Goal: Transaction & Acquisition: Purchase product/service

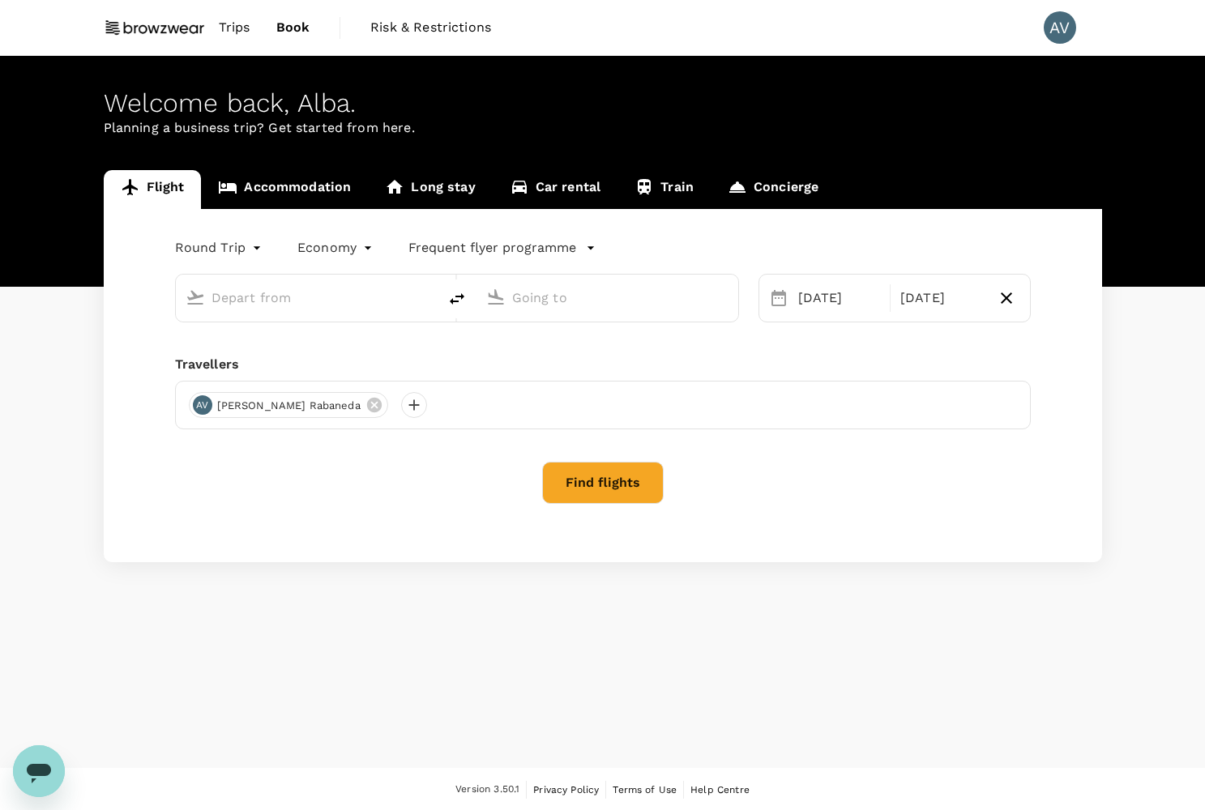
type input "Barcelona El Prat (BCN)"
type input "Hamburg (HAM)"
type input "Barcelona El Prat (BCN)"
type input "Hamburg (HAM)"
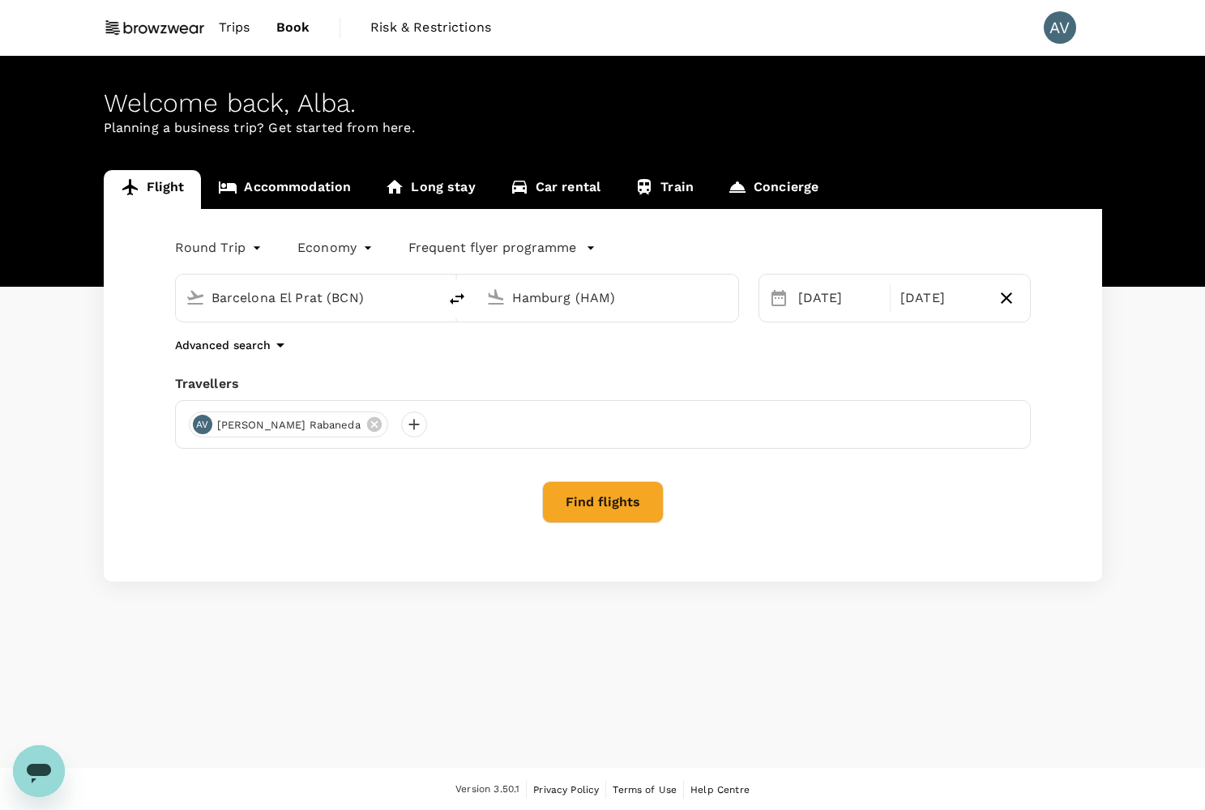
click at [605, 502] on button "Find flights" at bounding box center [603, 502] width 122 height 42
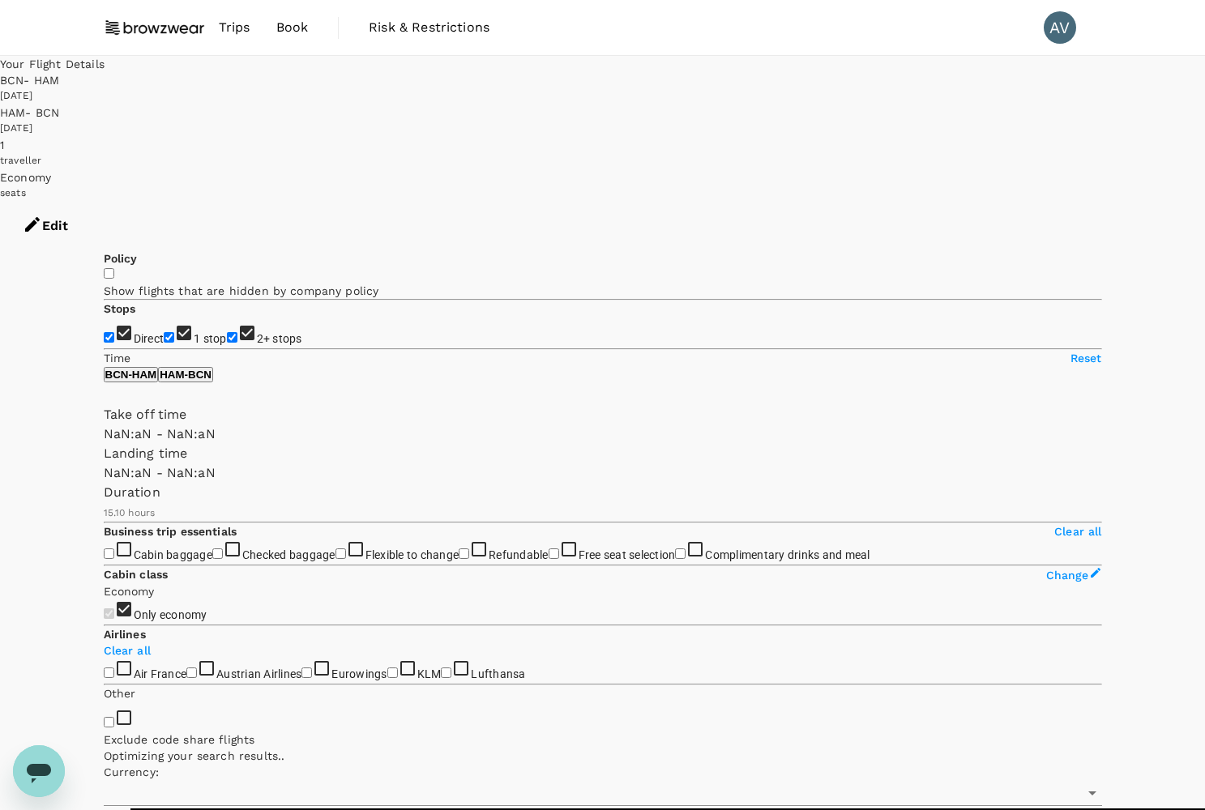
type input "SGD"
type input "1440"
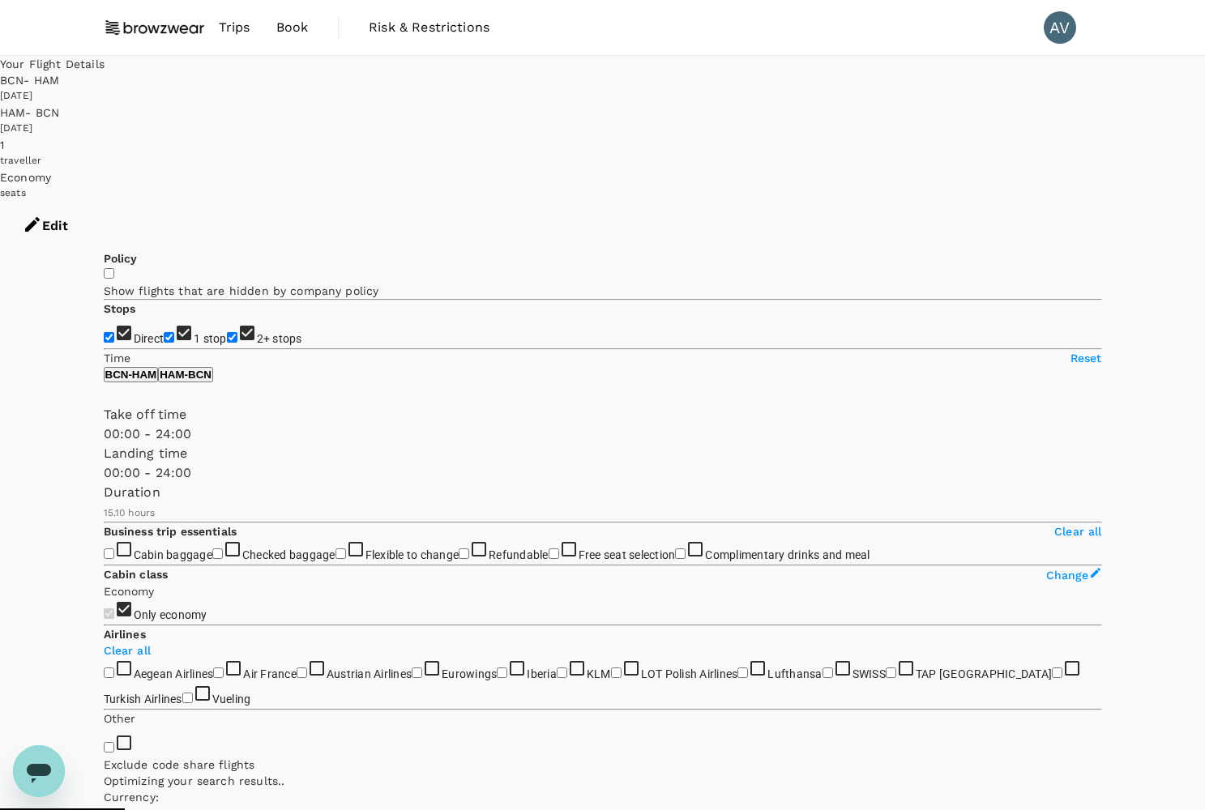
click at [227, 332] on input "2+ stops" at bounding box center [232, 337] width 11 height 11
checkbox input "false"
click at [164, 332] on input "1 stop" at bounding box center [169, 337] width 11 height 11
checkbox input "false"
type input "720"
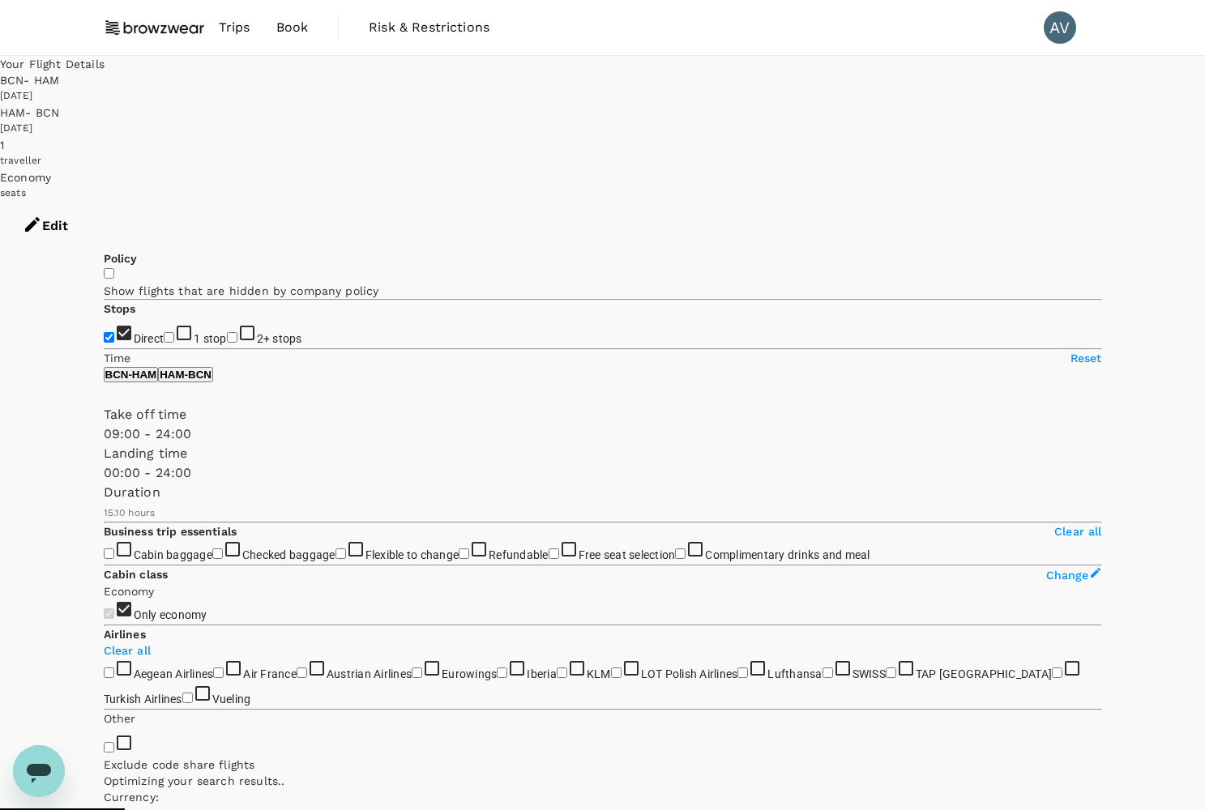
type input "SGD"
drag, startPoint x: 105, startPoint y: 478, endPoint x: 229, endPoint y: 478, distance: 124.0
click at [104, 444] on span at bounding box center [104, 444] width 0 height 0
type input "600"
drag, startPoint x: 229, startPoint y: 480, endPoint x: 210, endPoint y: 480, distance: 19.5
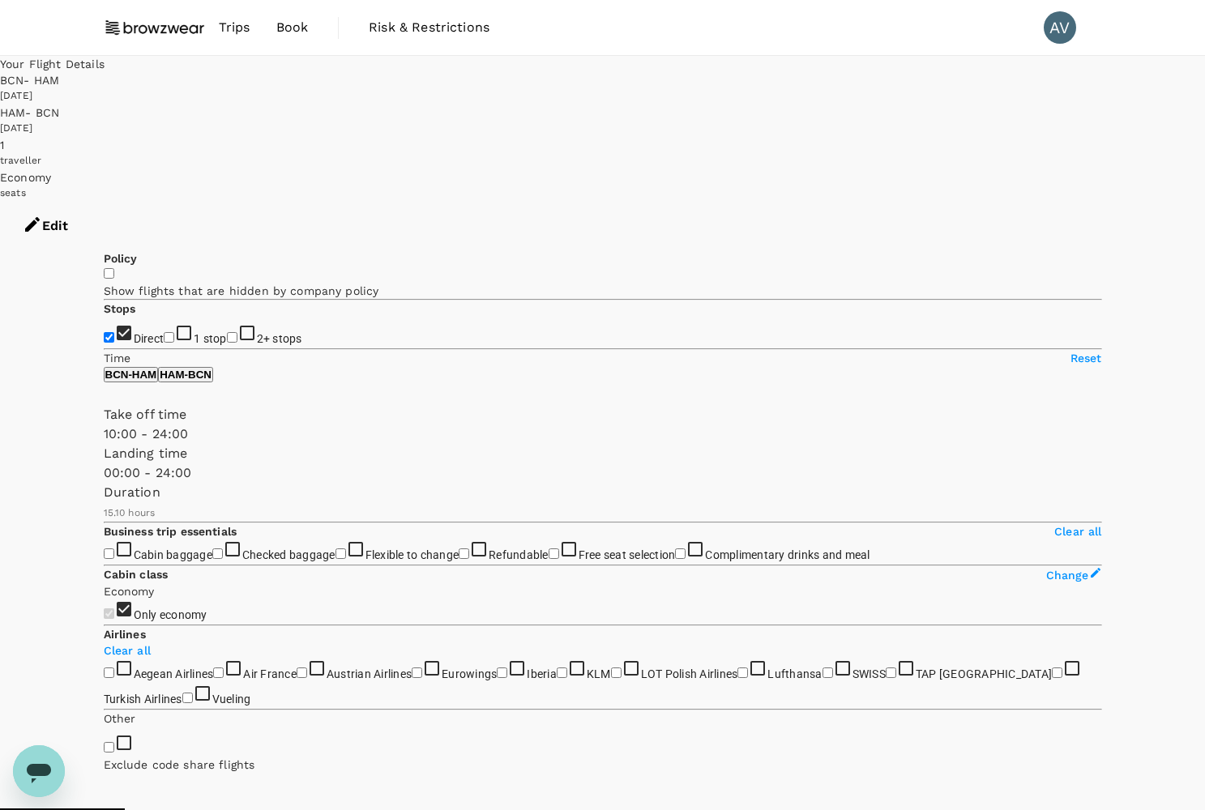
click at [104, 444] on span at bounding box center [104, 444] width 0 height 0
type input "690"
drag, startPoint x: 102, startPoint y: 549, endPoint x: 223, endPoint y: 549, distance: 120.8
click at [104, 483] on span at bounding box center [104, 483] width 0 height 0
type input "SGD"
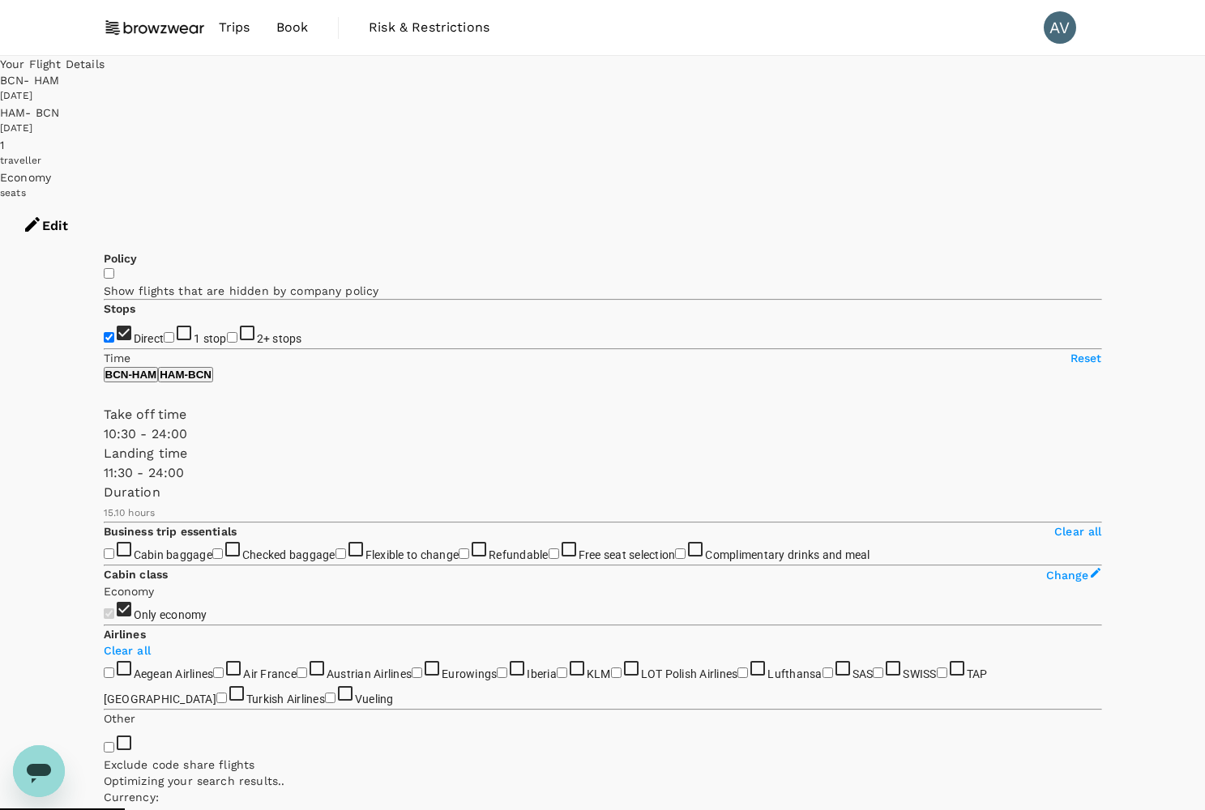
type input "690"
drag, startPoint x: 212, startPoint y: 484, endPoint x: 224, endPoint y: 485, distance: 12.2
click at [104, 444] on span at bounding box center [104, 444] width 0 height 0
type input "SGD"
drag, startPoint x: 225, startPoint y: 485, endPoint x: 208, endPoint y: 485, distance: 17.0
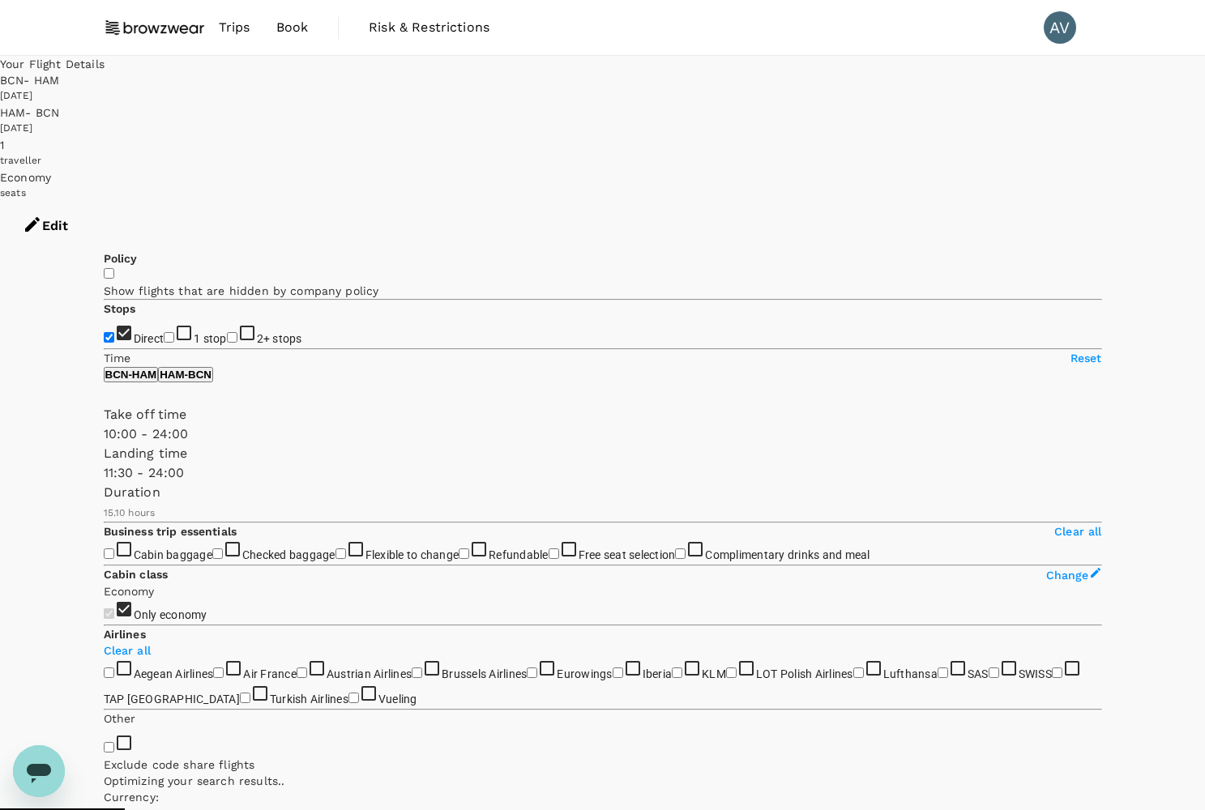
click at [104, 444] on span at bounding box center [104, 444] width 0 height 0
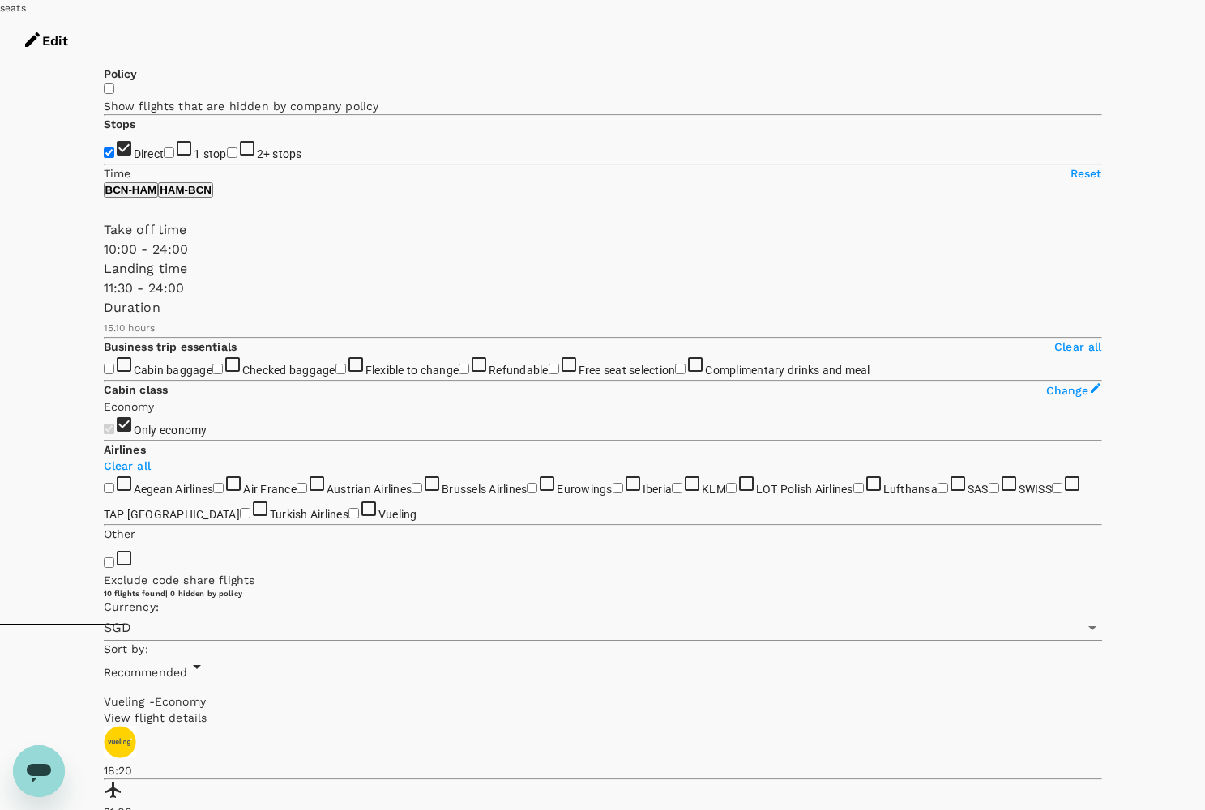
scroll to position [186, 0]
type input "0"
drag, startPoint x: 202, startPoint y: 295, endPoint x: 83, endPoint y: 293, distance: 119.1
type input "0"
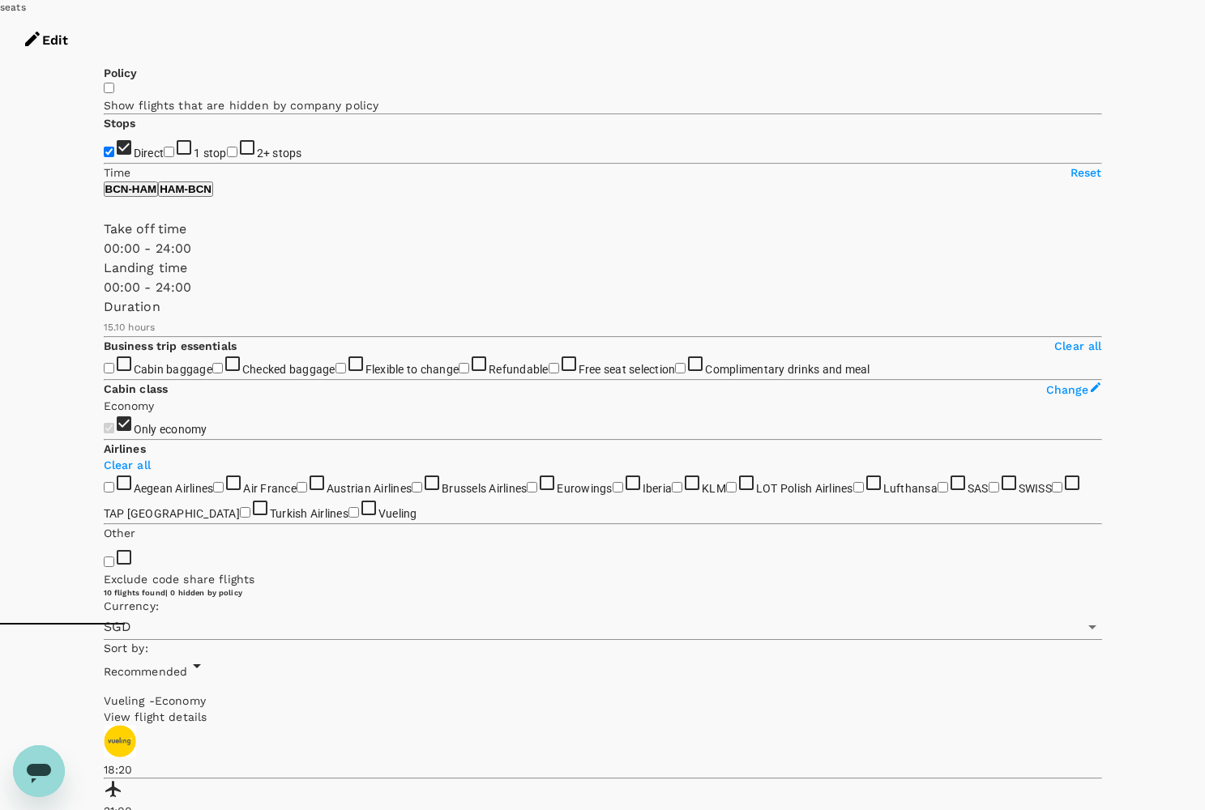
drag, startPoint x: 220, startPoint y: 367, endPoint x: 48, endPoint y: 363, distance: 172.7
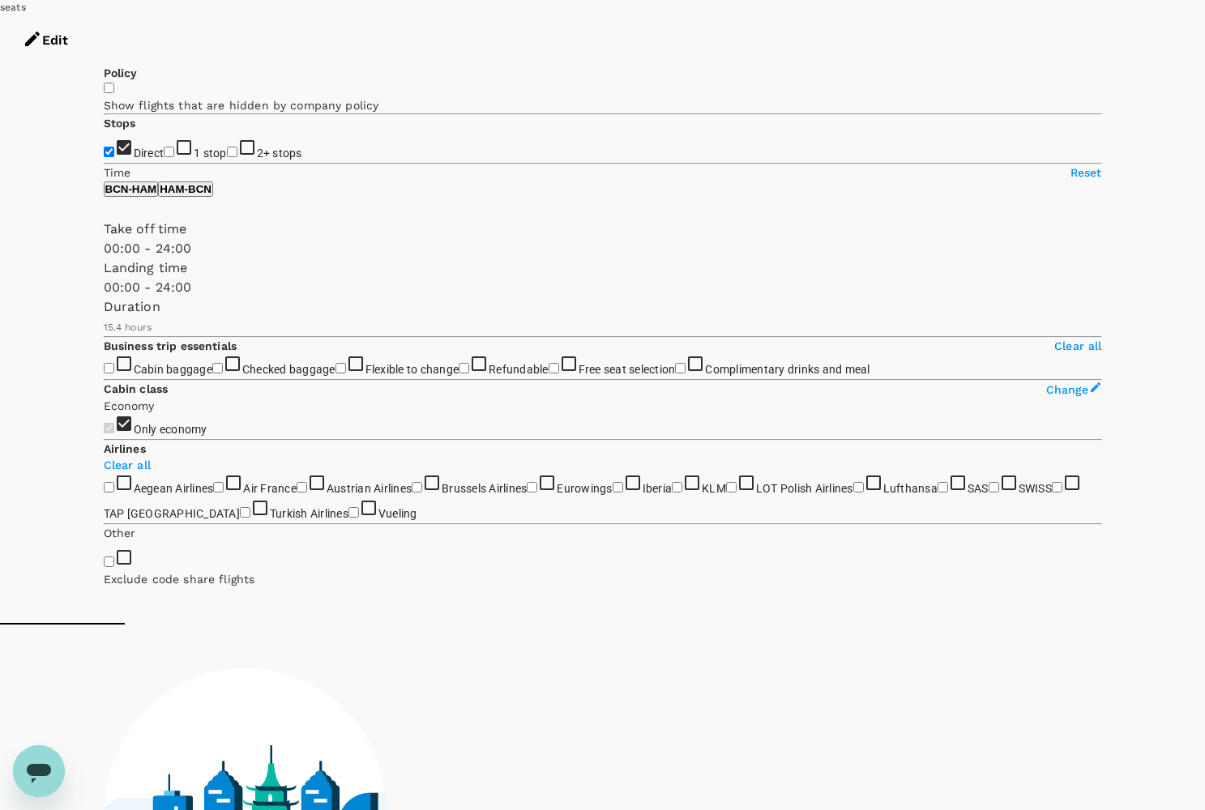
type input "1275"
drag, startPoint x: 270, startPoint y: 426, endPoint x: 372, endPoint y: 426, distance: 102.1
click at [372, 426] on div "Policy Show flights that are hidden by company policy Stops Direct 1 stop 2+ st…" at bounding box center [603, 538] width 998 height 946
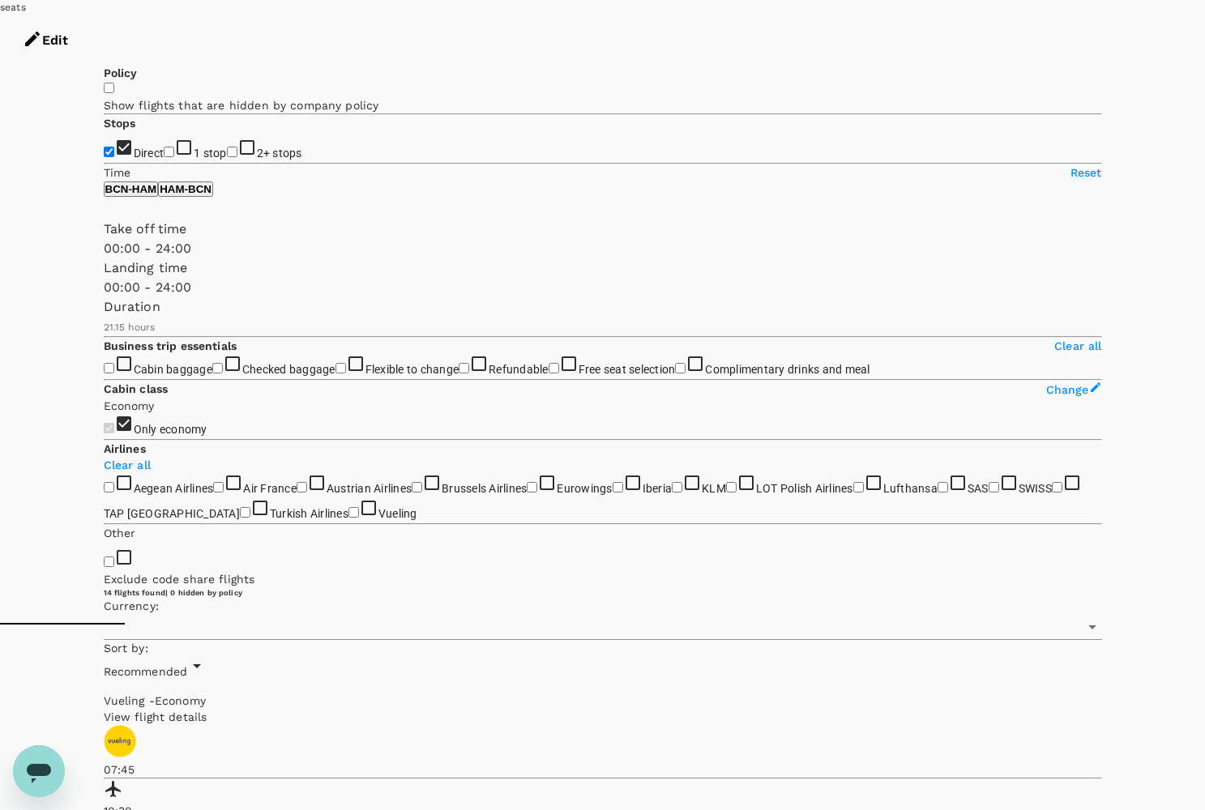
type input "SGD"
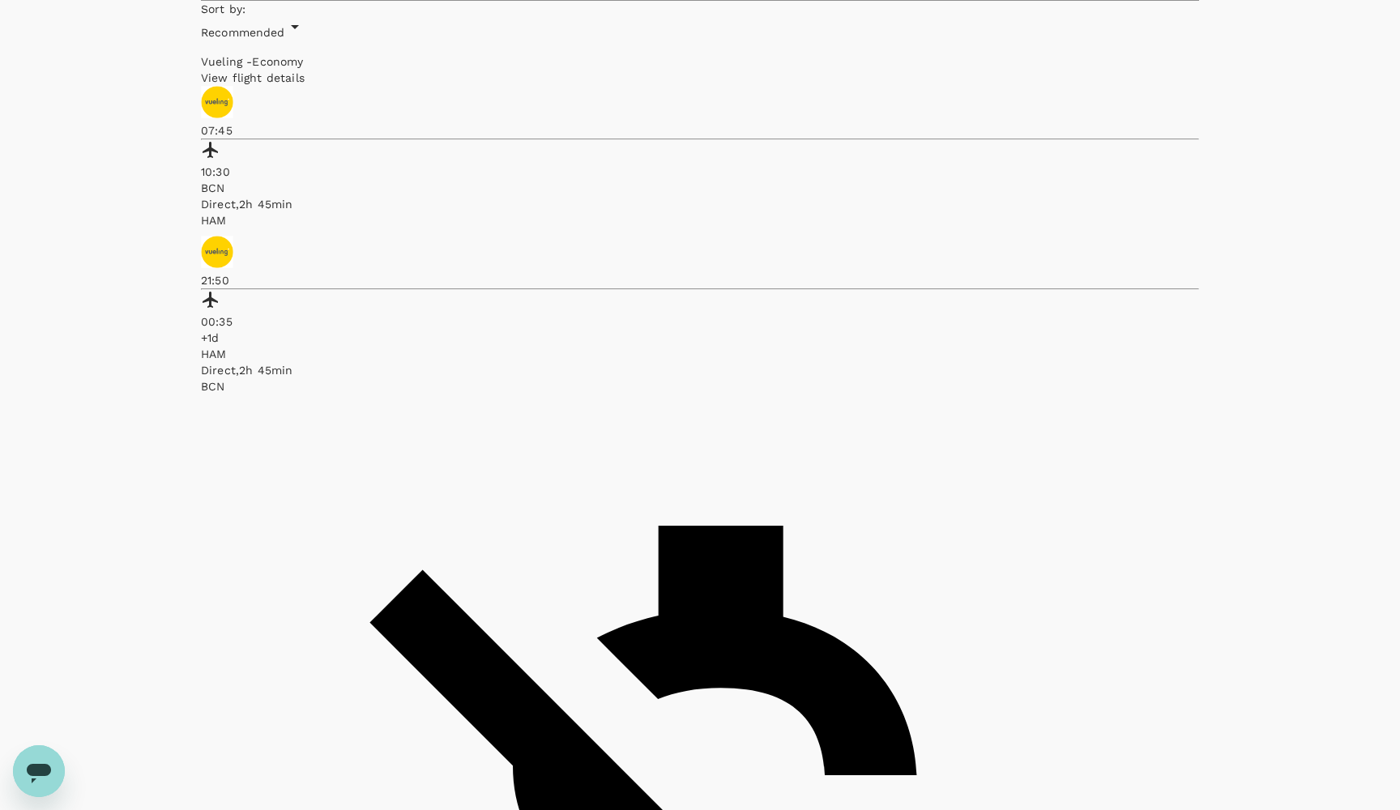
scroll to position [826, 0]
checkbox input "true"
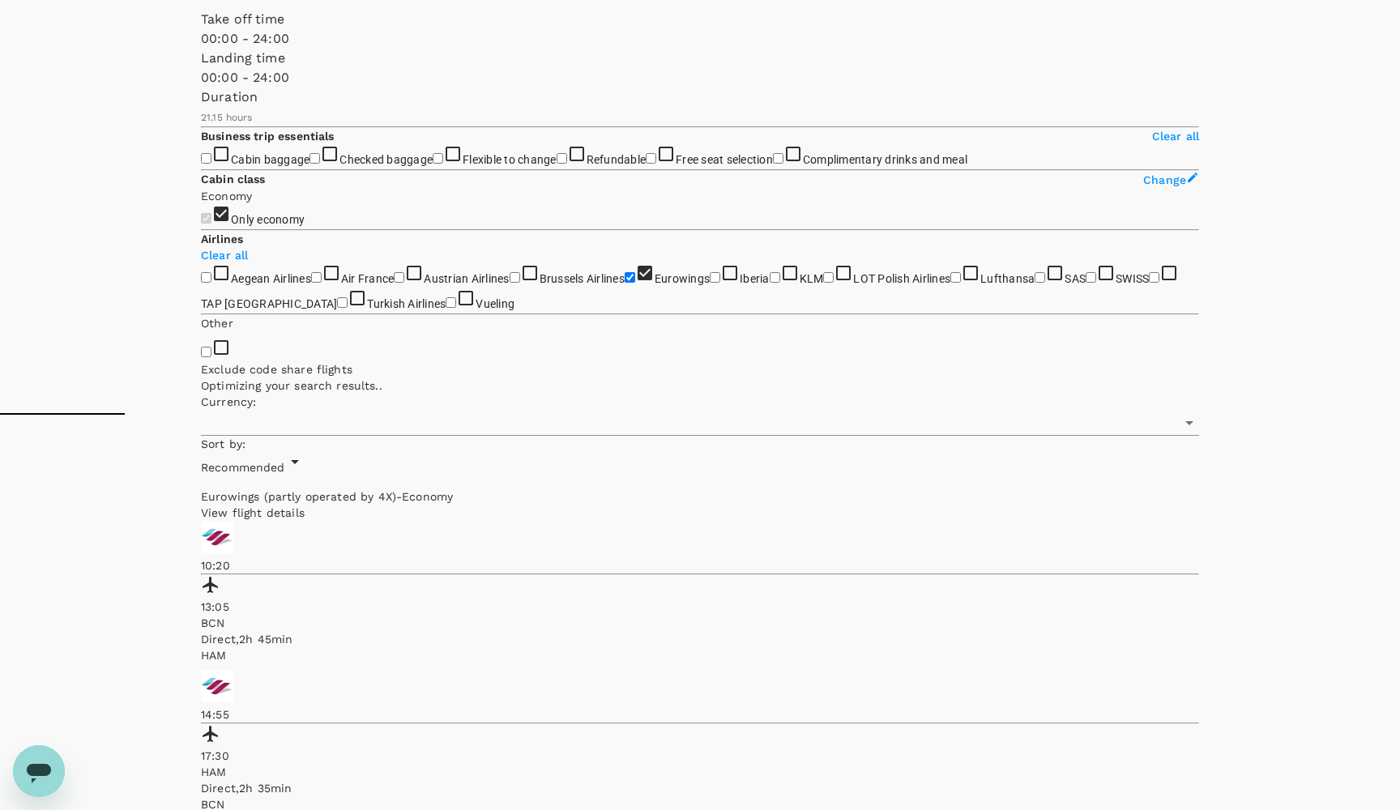
type input "SGD"
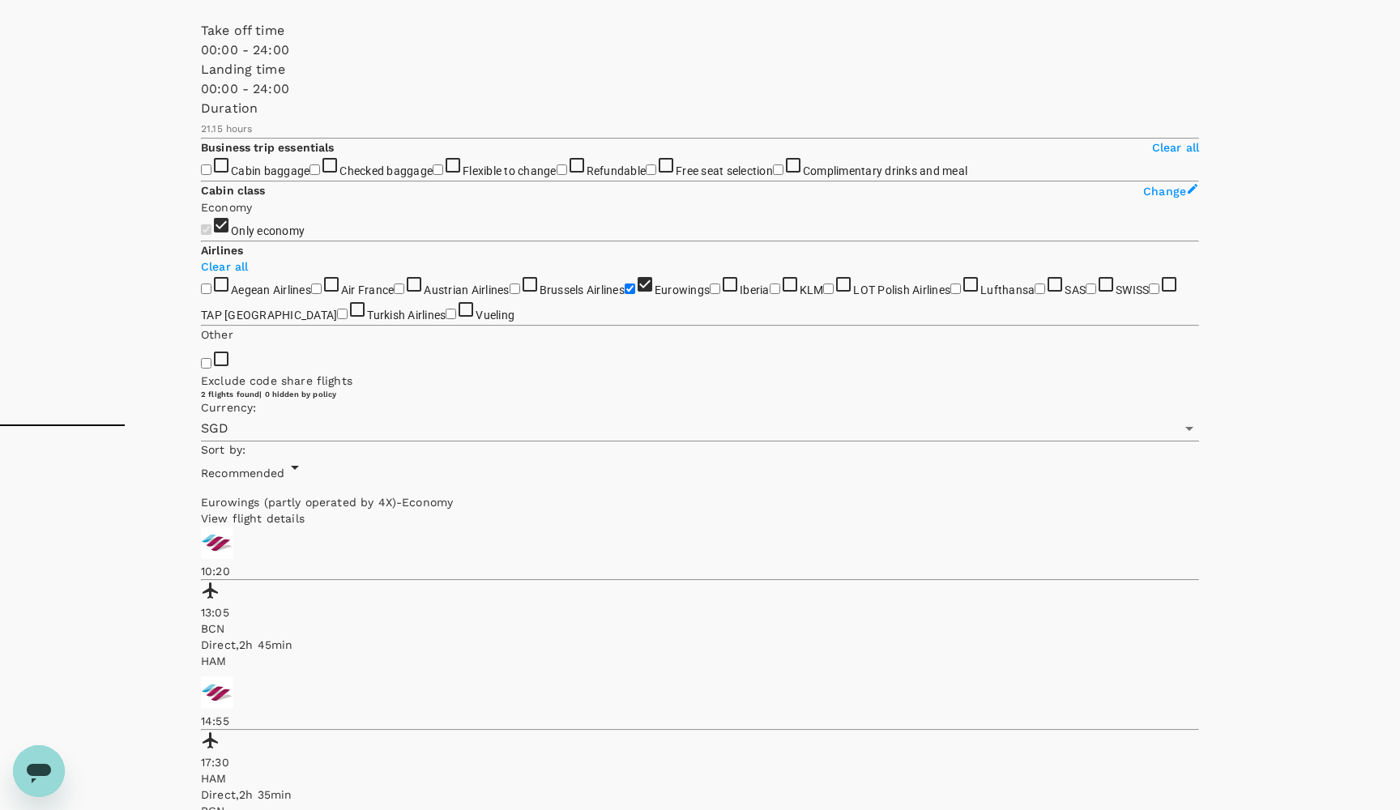
scroll to position [488, 0]
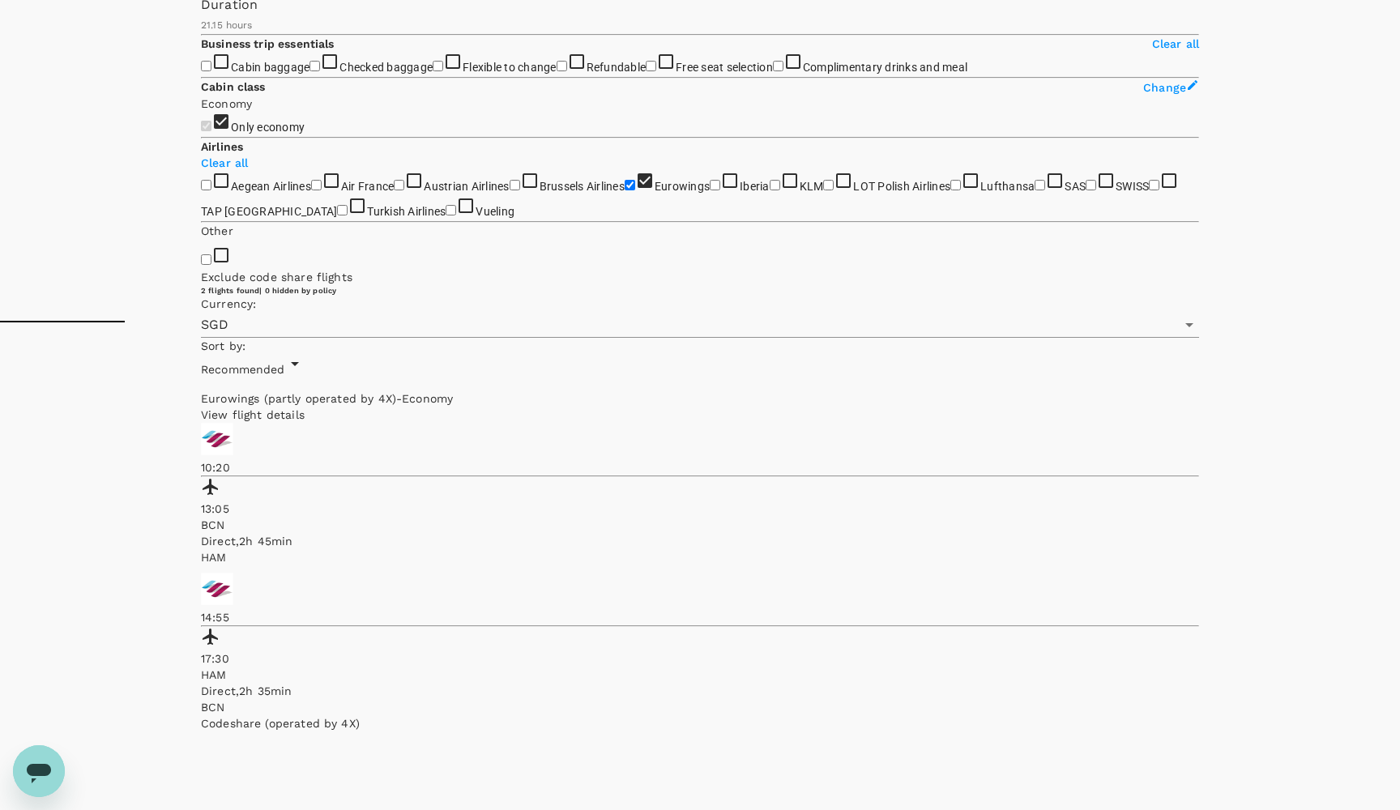
click at [625, 190] on input "Eurowings" at bounding box center [630, 185] width 11 height 11
checkbox input "false"
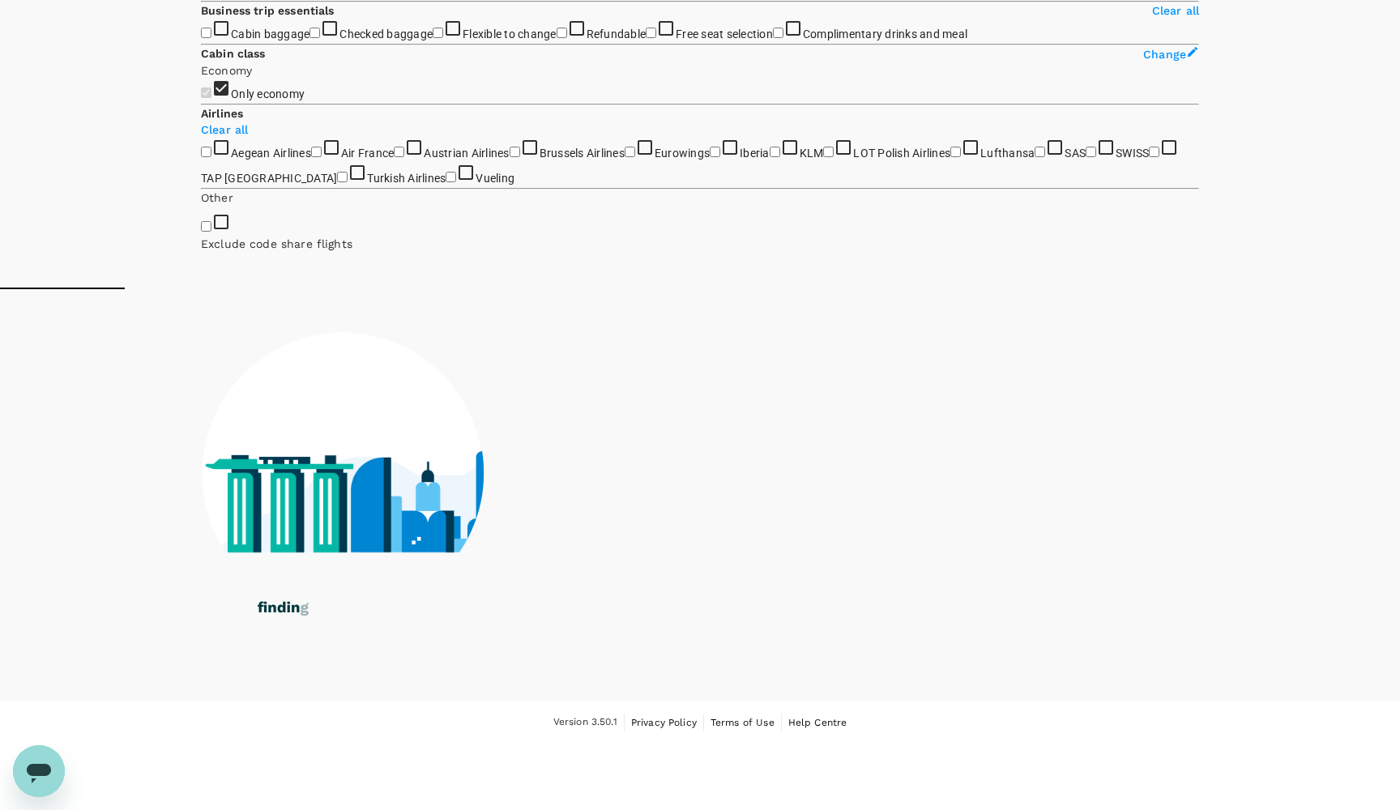
scroll to position [803, 0]
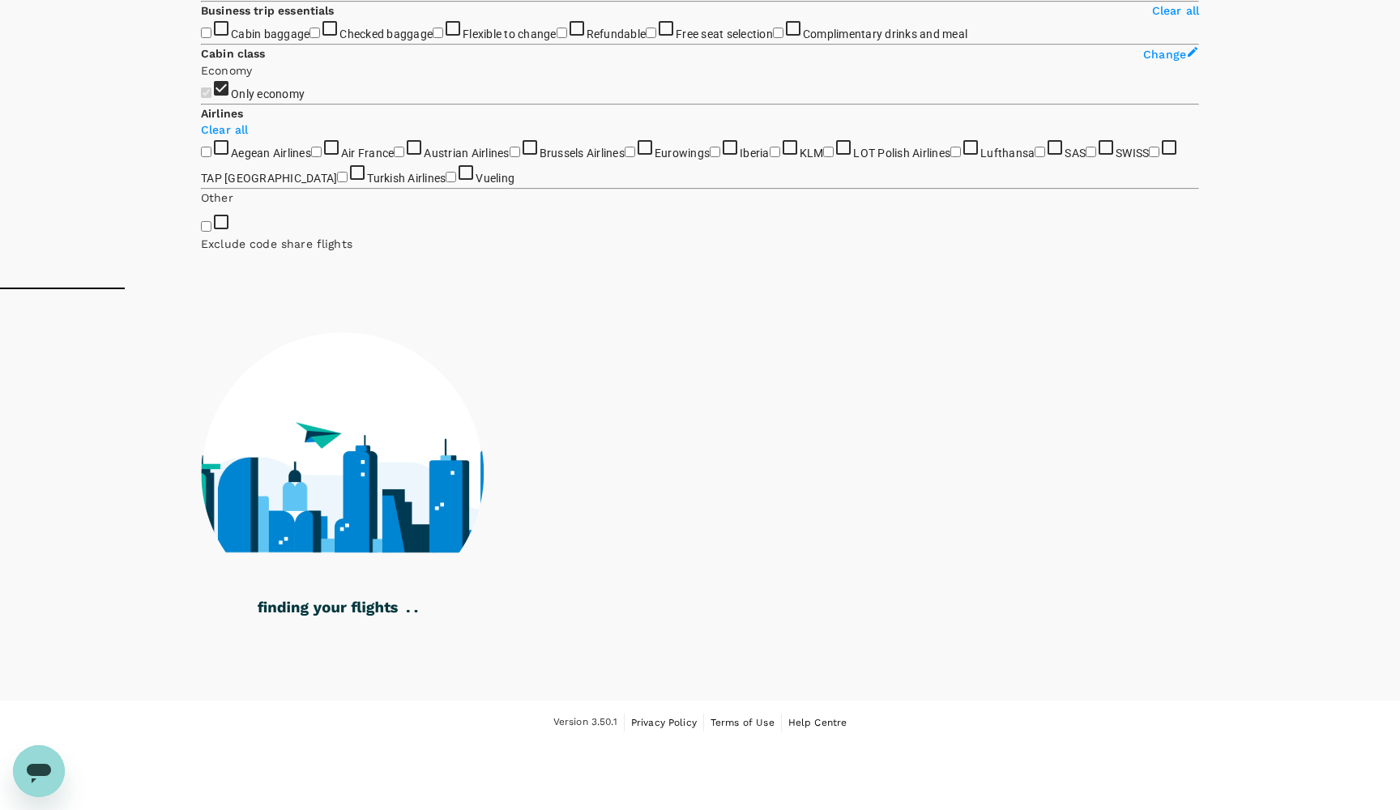
click at [446, 182] on input "Vueling" at bounding box center [451, 177] width 11 height 11
checkbox input "true"
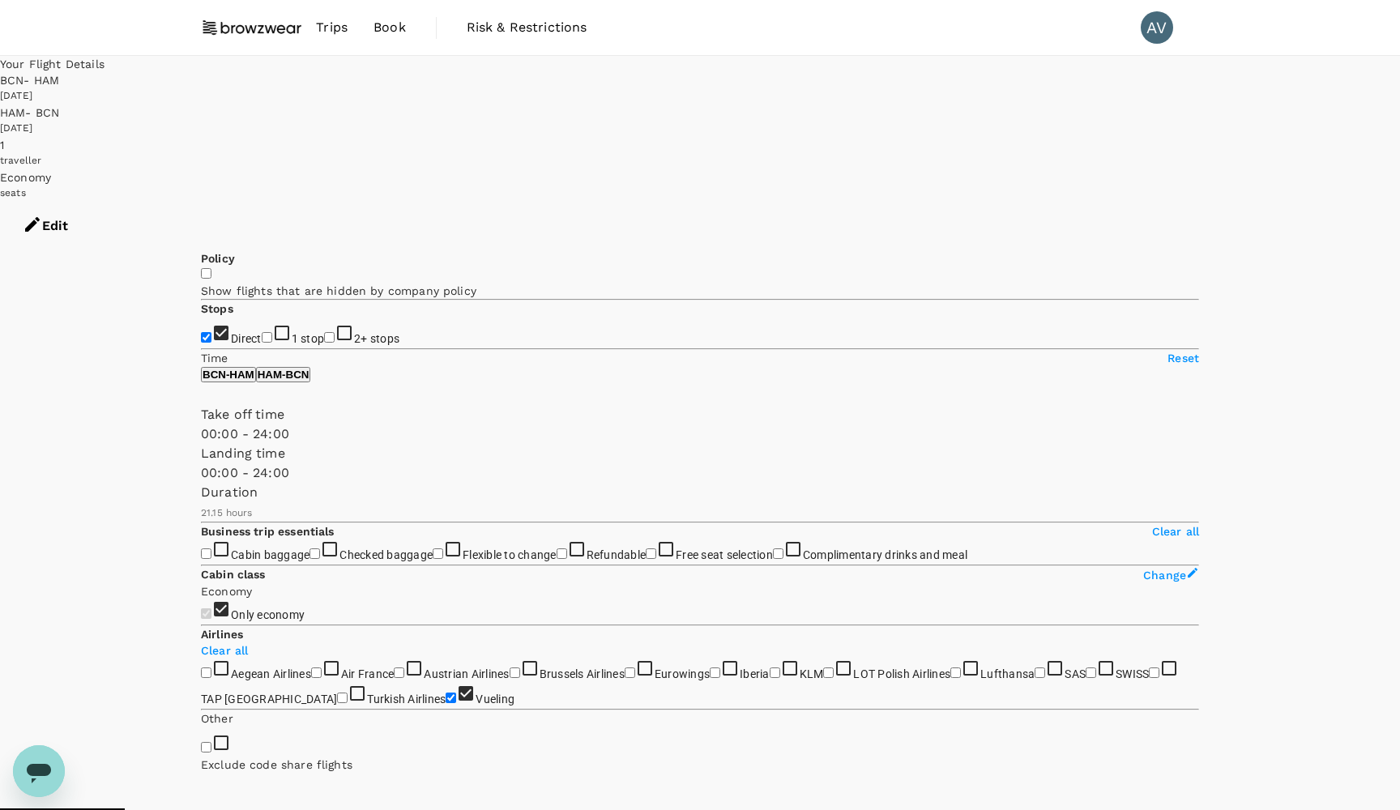
scroll to position [0, 0]
type input "SGD"
drag, startPoint x: 448, startPoint y: 552, endPoint x: 358, endPoint y: 551, distance: 90.0
click at [201, 483] on span at bounding box center [201, 483] width 0 height 0
type input "1050"
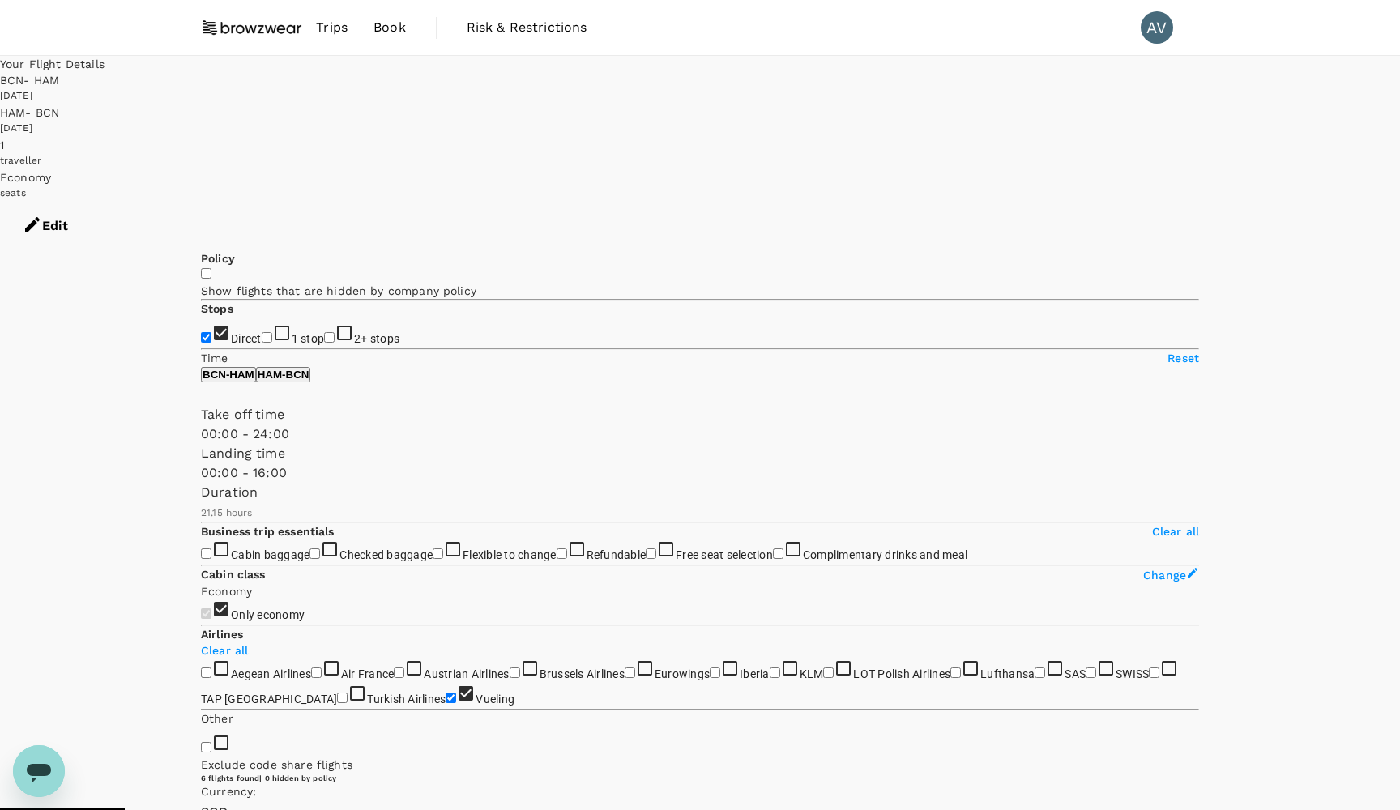
drag, startPoint x: 358, startPoint y: 551, endPoint x: 383, endPoint y: 550, distance: 24.3
click at [201, 483] on span at bounding box center [201, 483] width 0 height 0
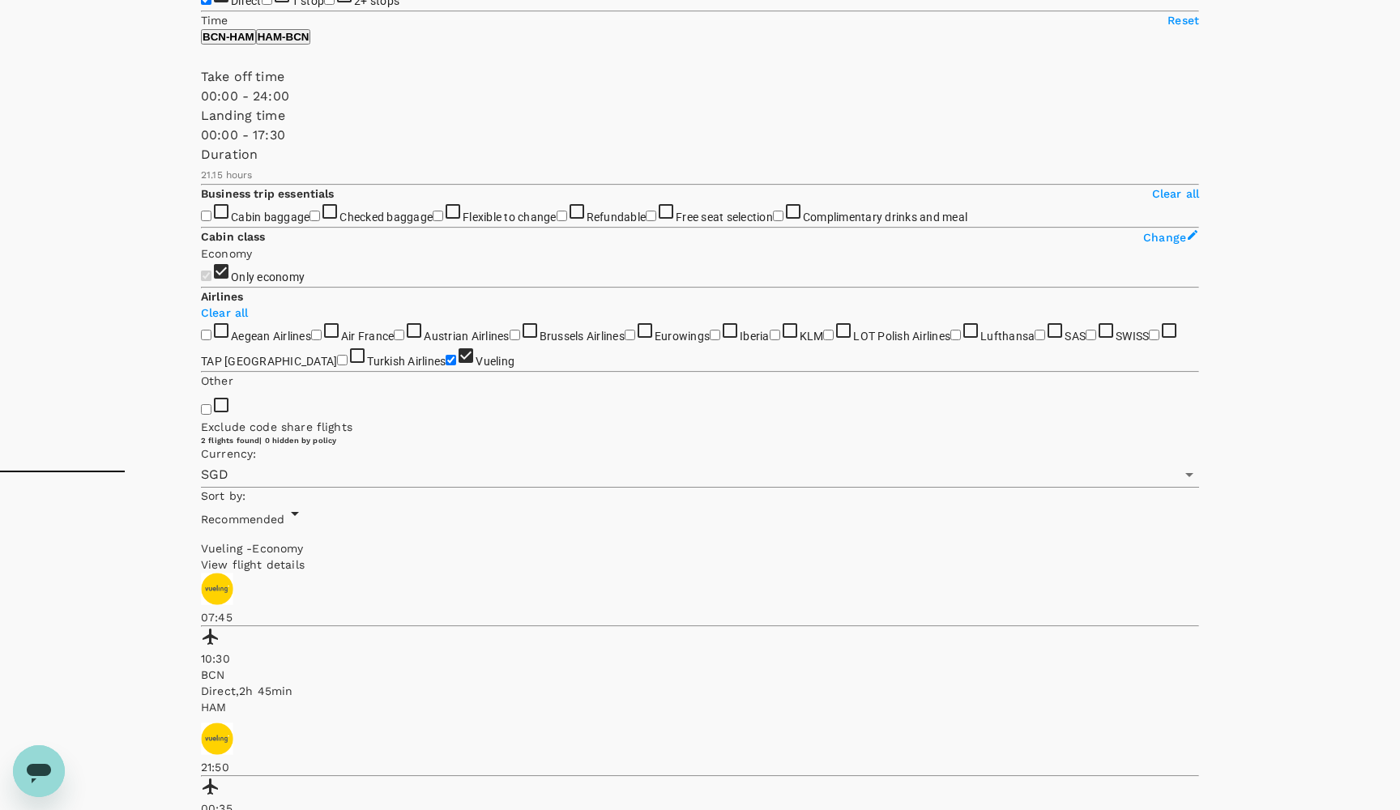
scroll to position [366, 0]
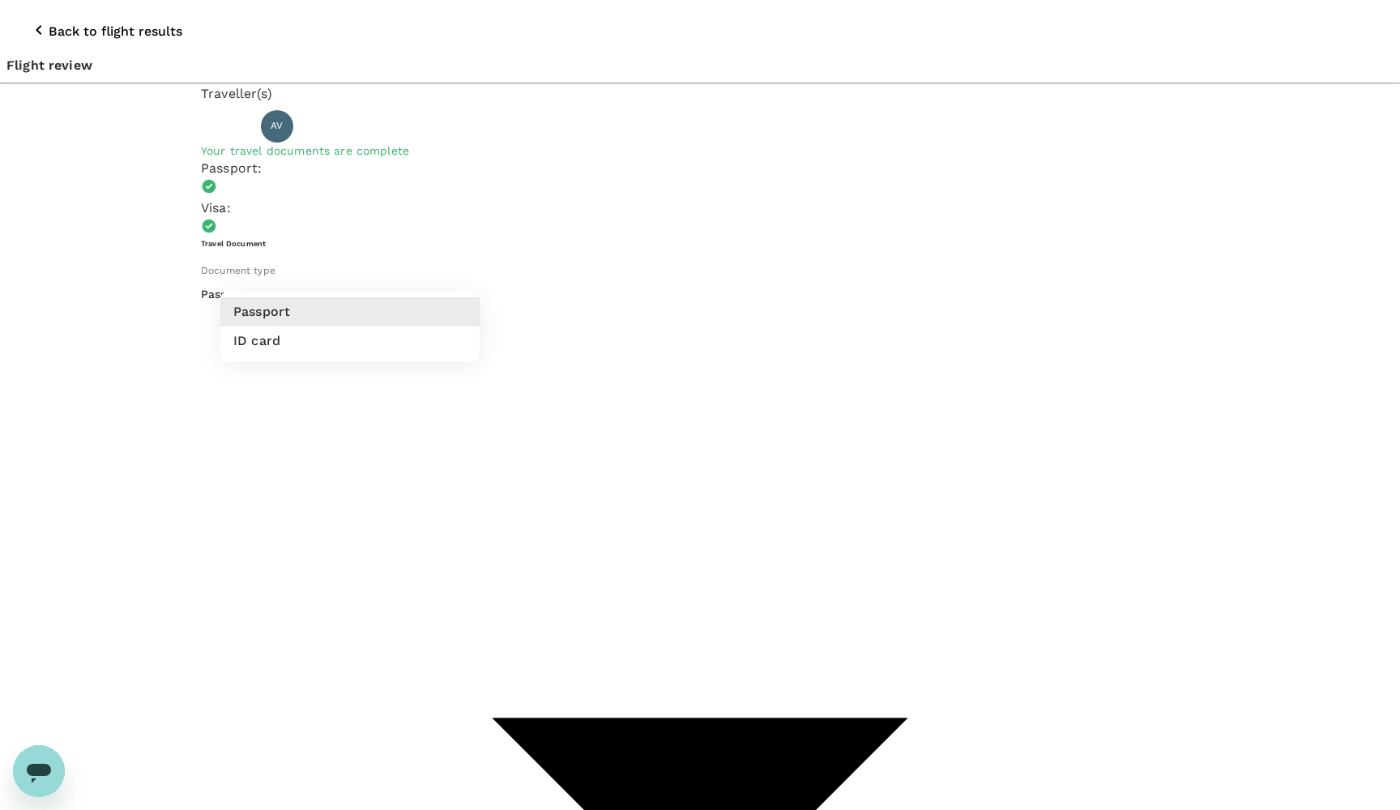
click at [424, 331] on li "ID card" at bounding box center [349, 341] width 259 height 29
type input "Id card"
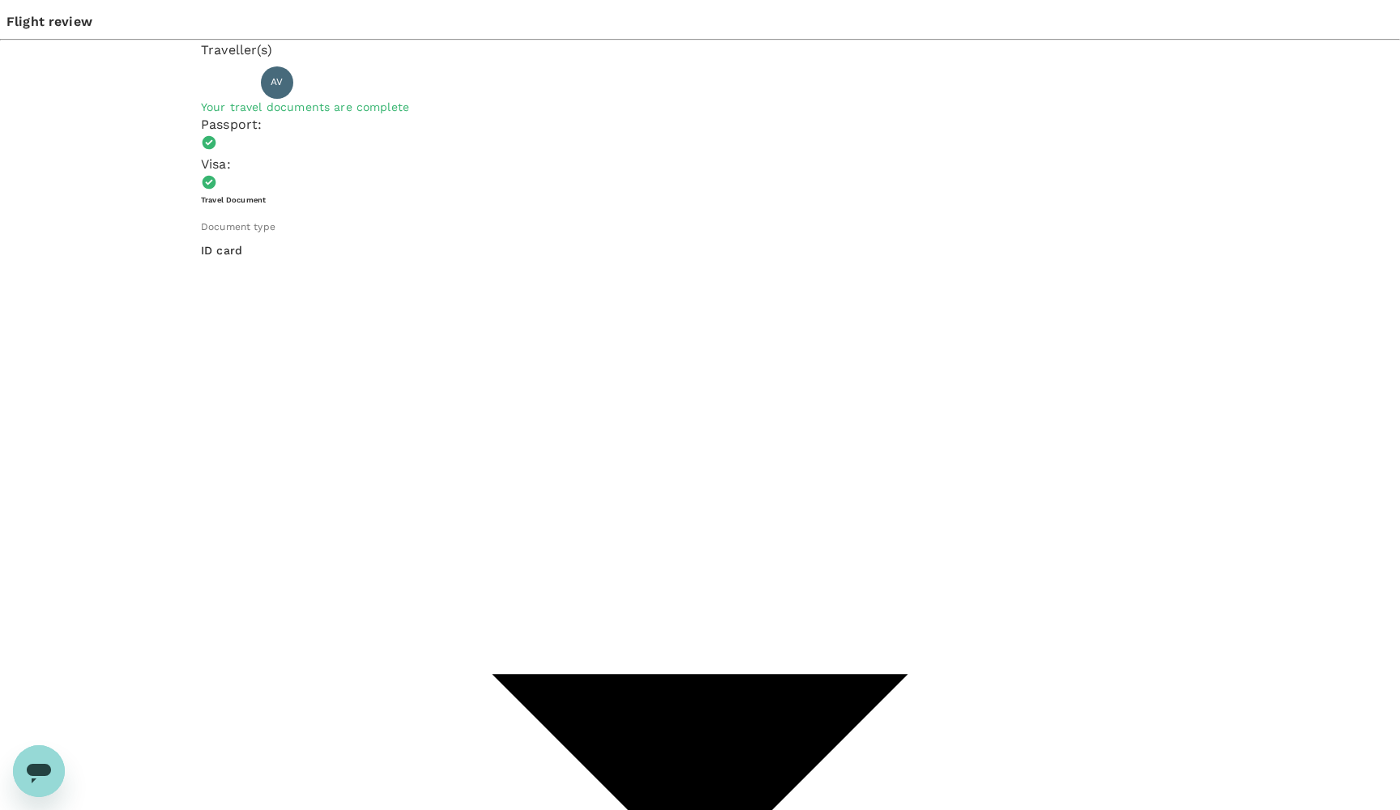
scroll to position [43, 0]
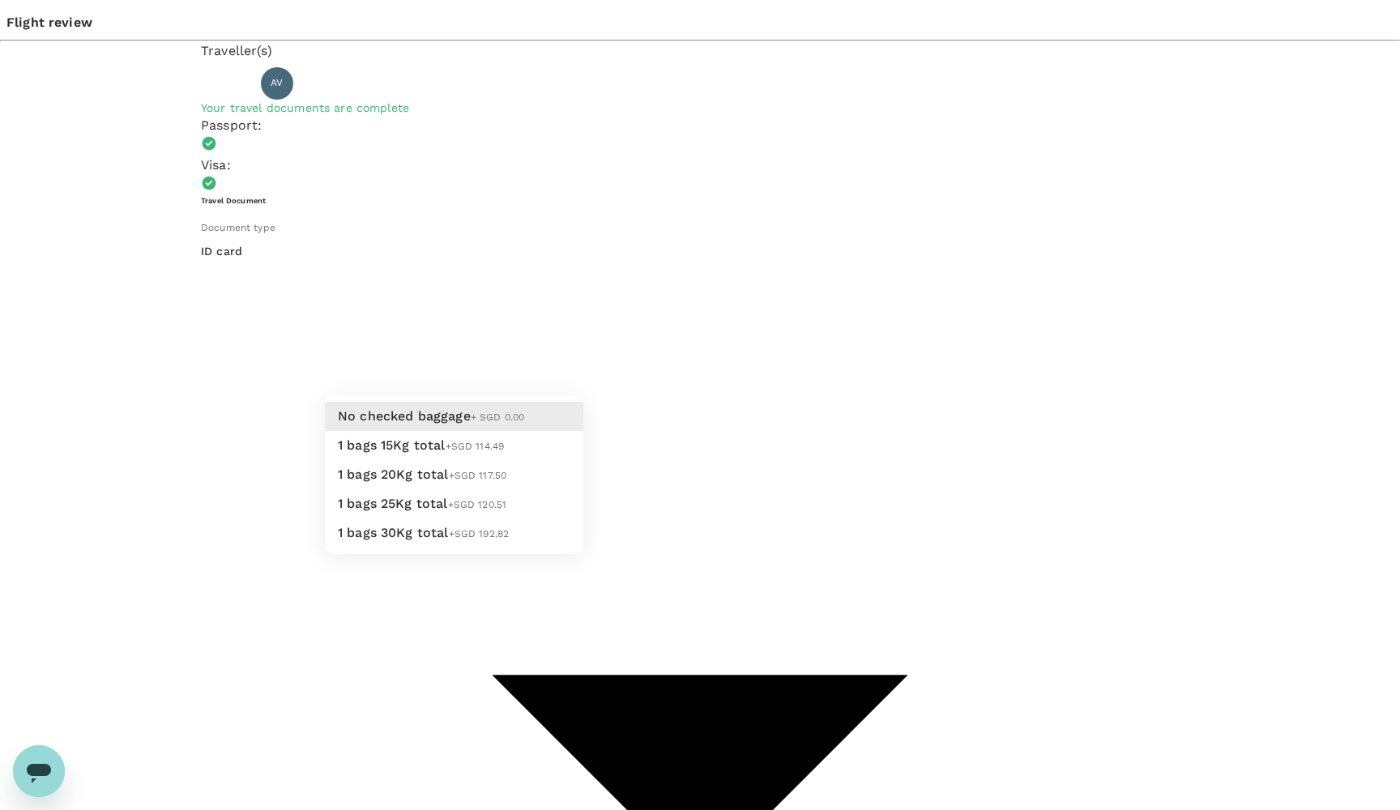
click at [464, 409] on div at bounding box center [700, 405] width 1400 height 810
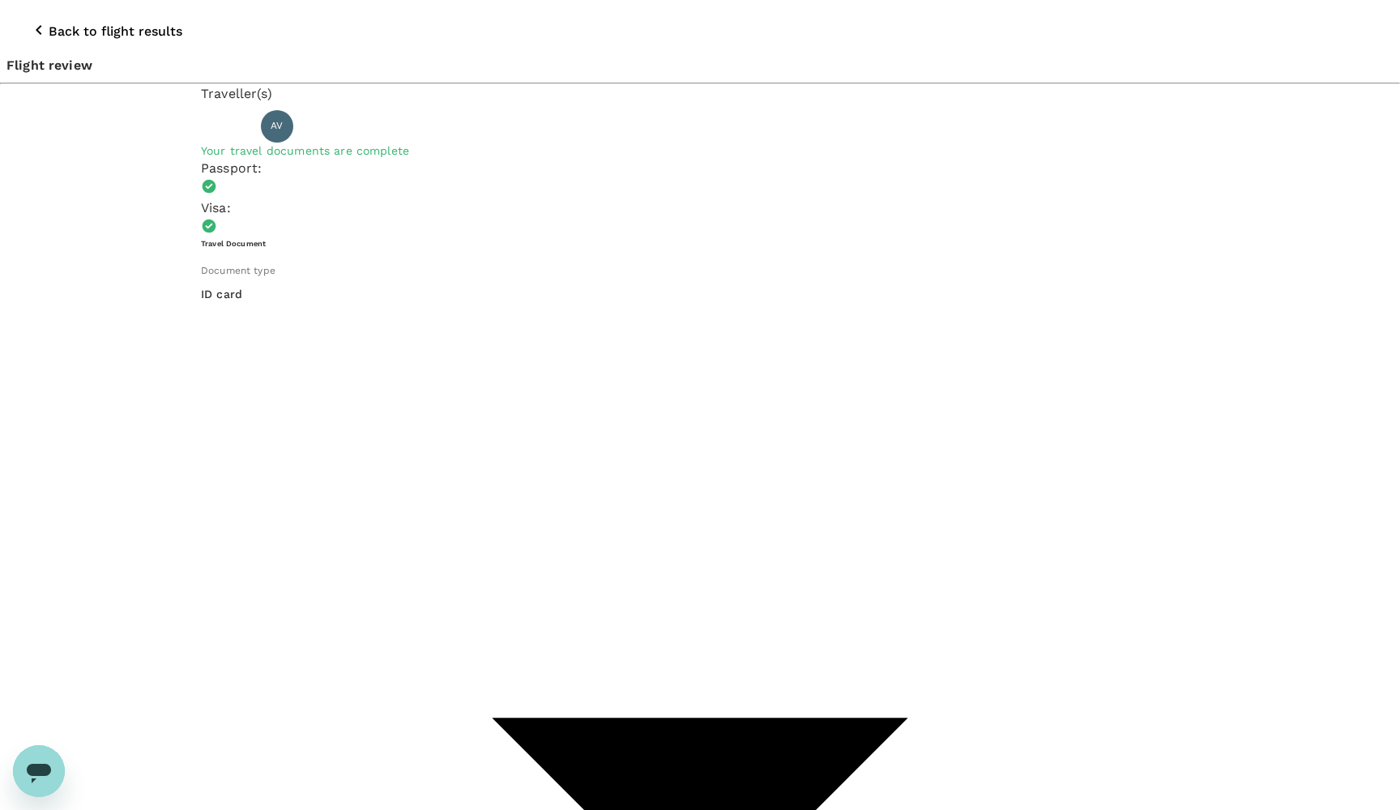
scroll to position [0, 0]
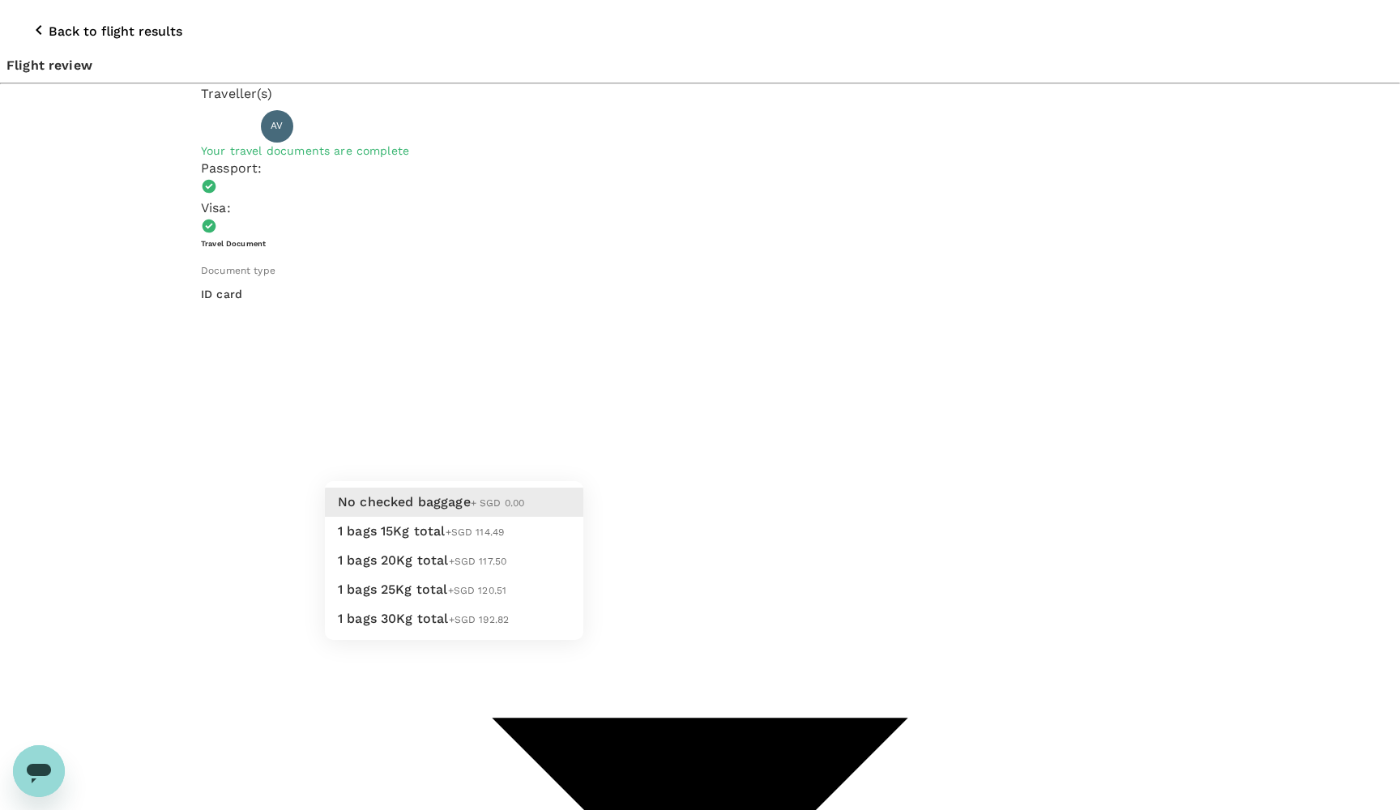
click at [289, 537] on div at bounding box center [700, 405] width 1400 height 810
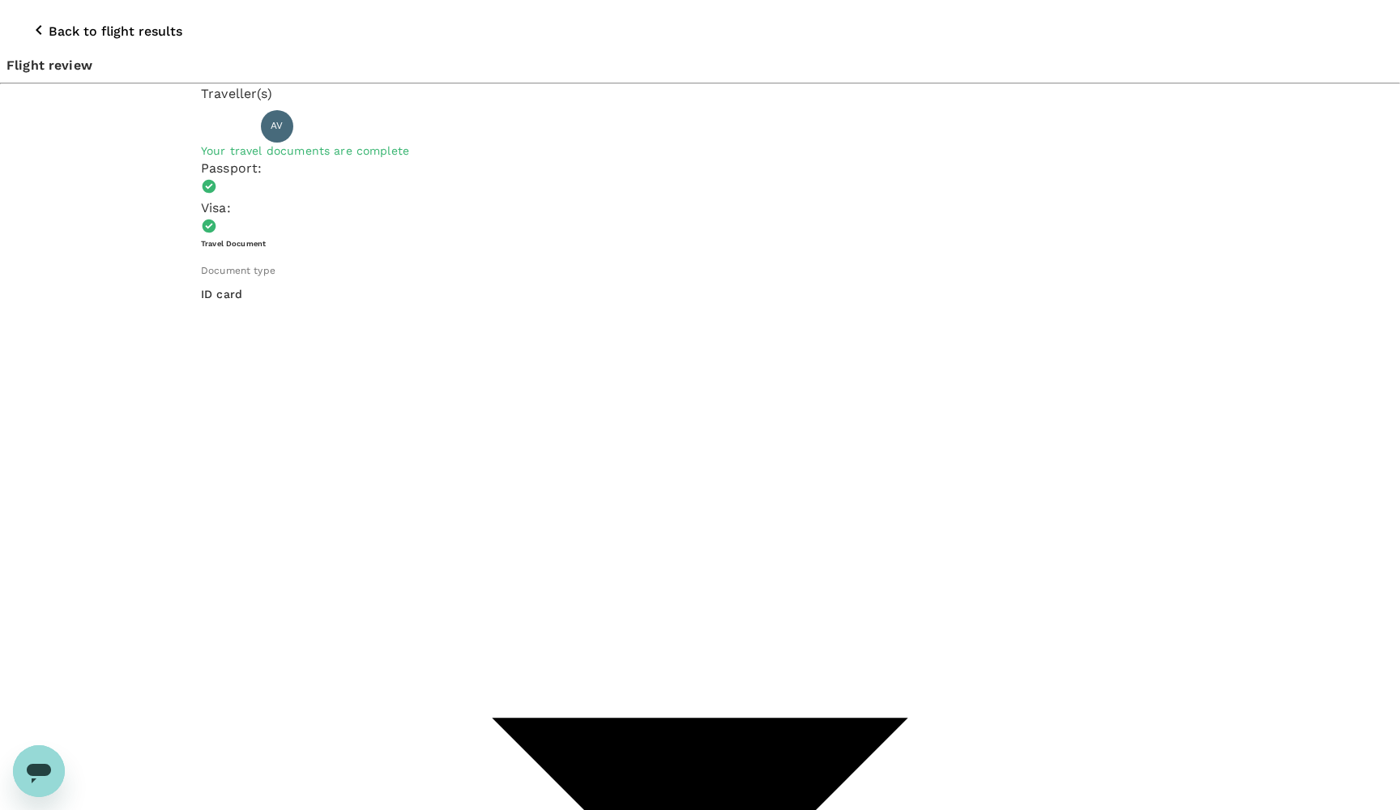
click at [959, 121] on div at bounding box center [700, 405] width 1400 height 810
click at [941, 111] on div at bounding box center [700, 405] width 1400 height 810
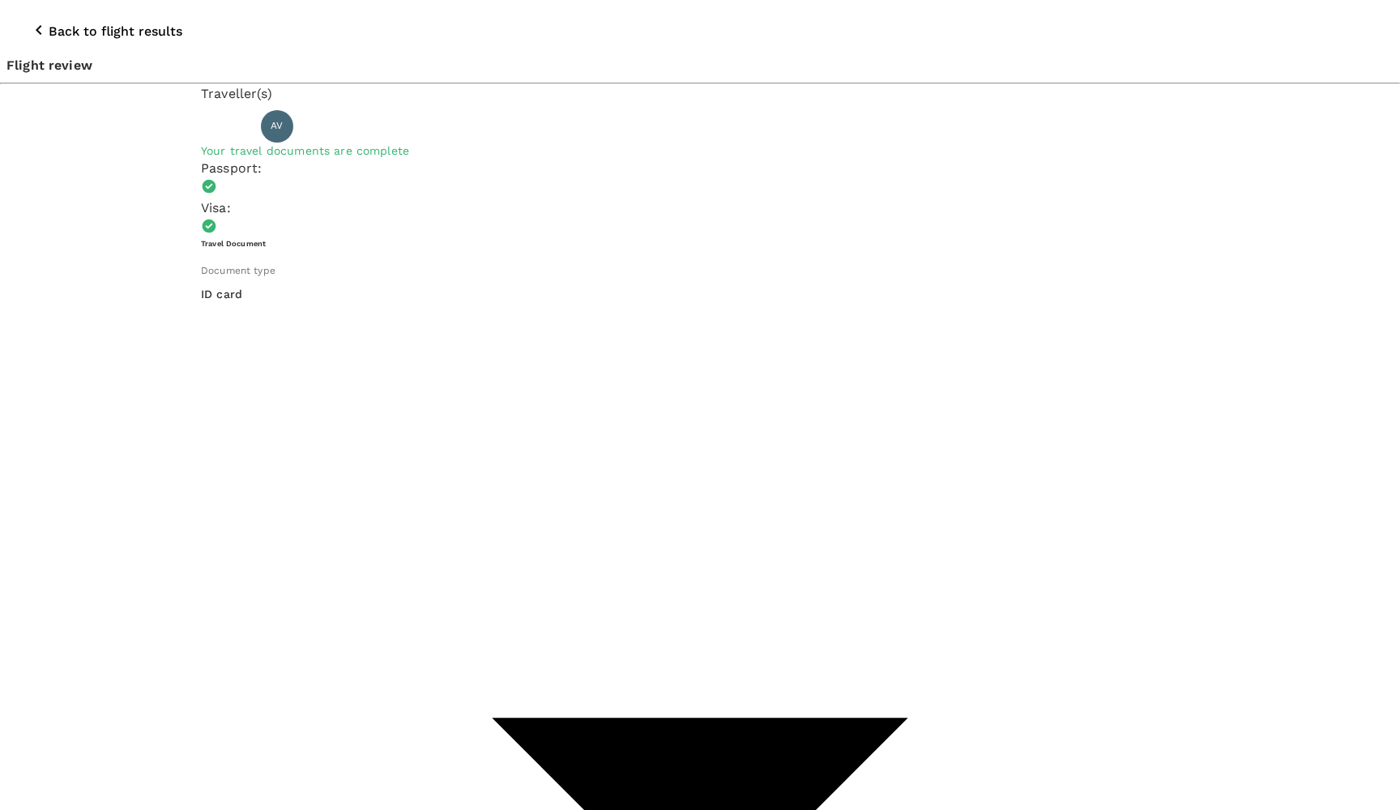
paste input "3081472041773406"
type input "3081472041773406"
click at [972, 239] on ul "Status tier" at bounding box center [987, 242] width 254 height 42
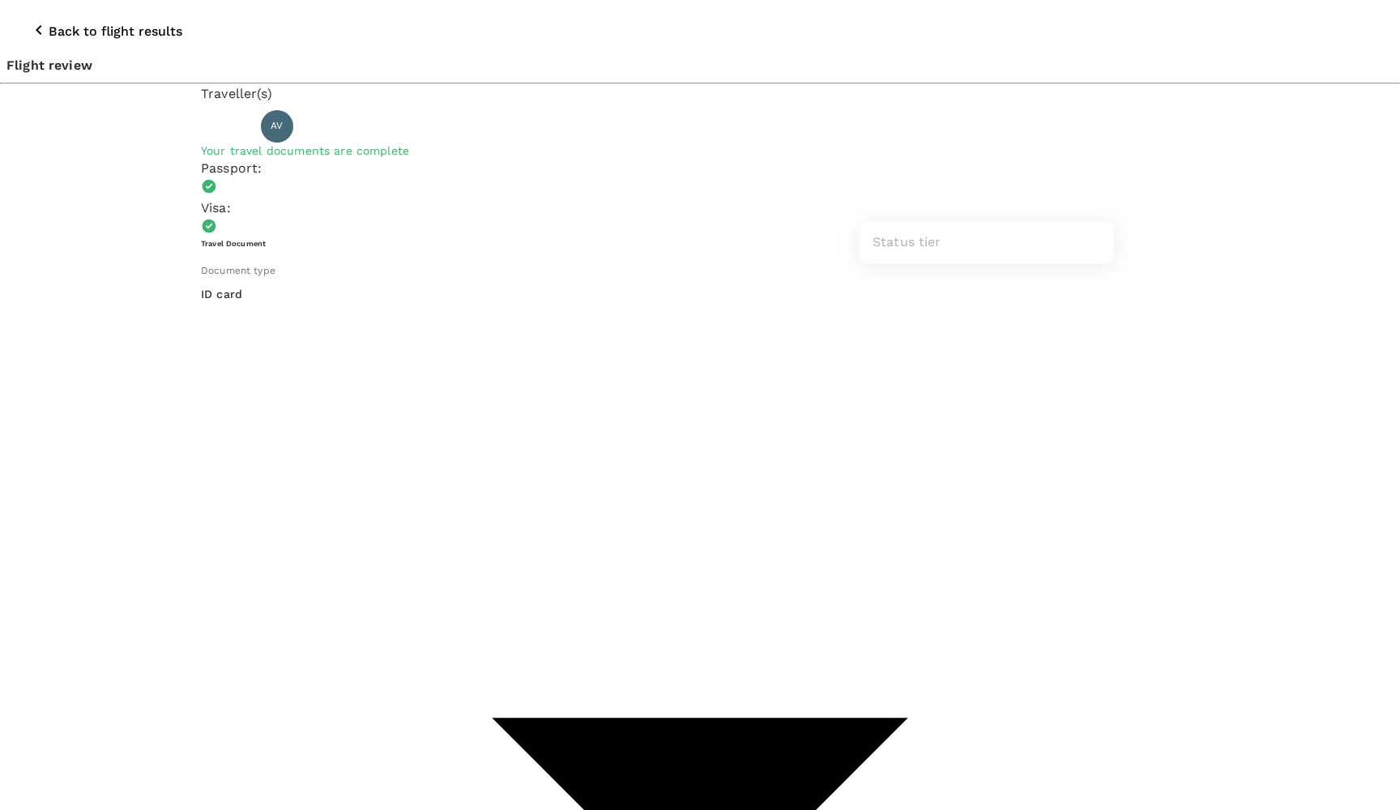
click at [981, 118] on div at bounding box center [700, 405] width 1400 height 810
type input "vueling"
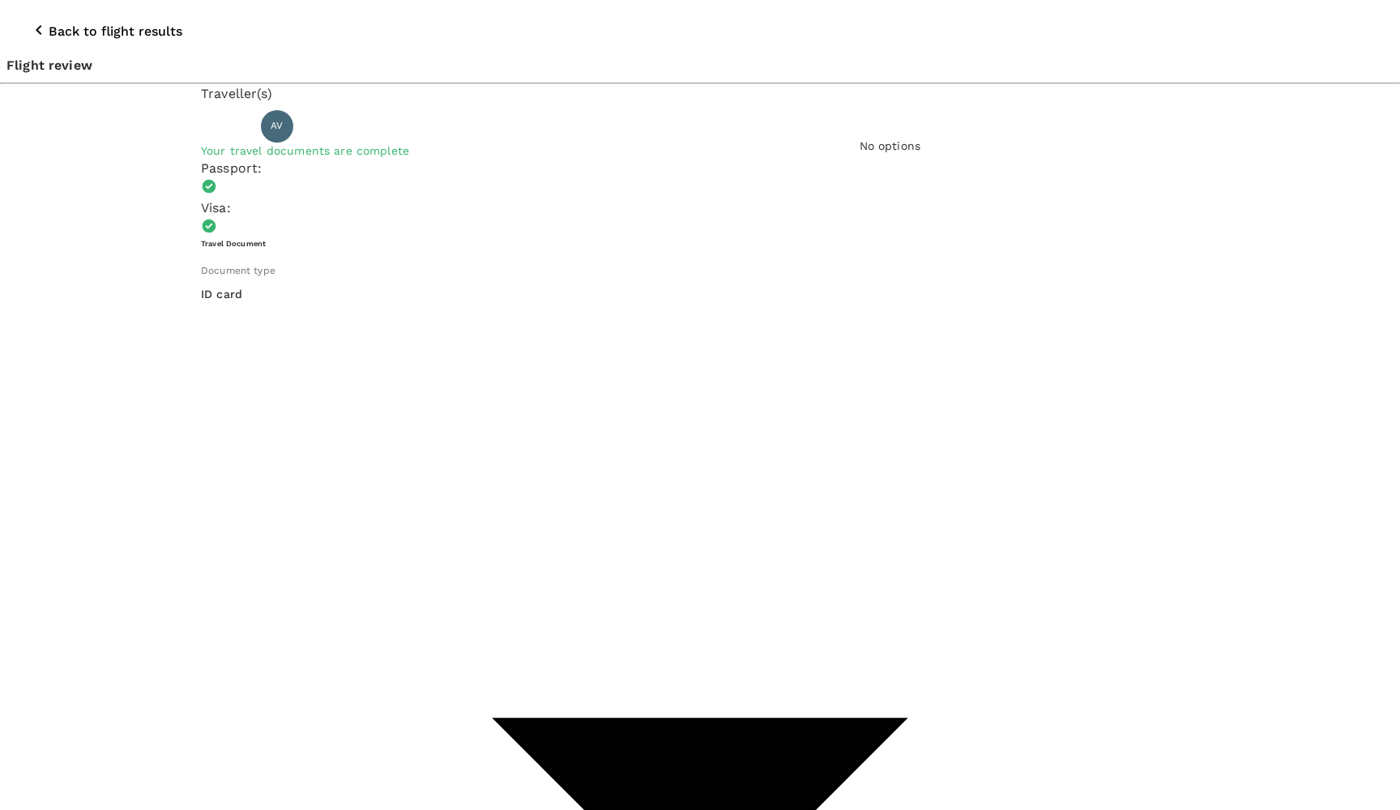
type input "v"
type input "avios"
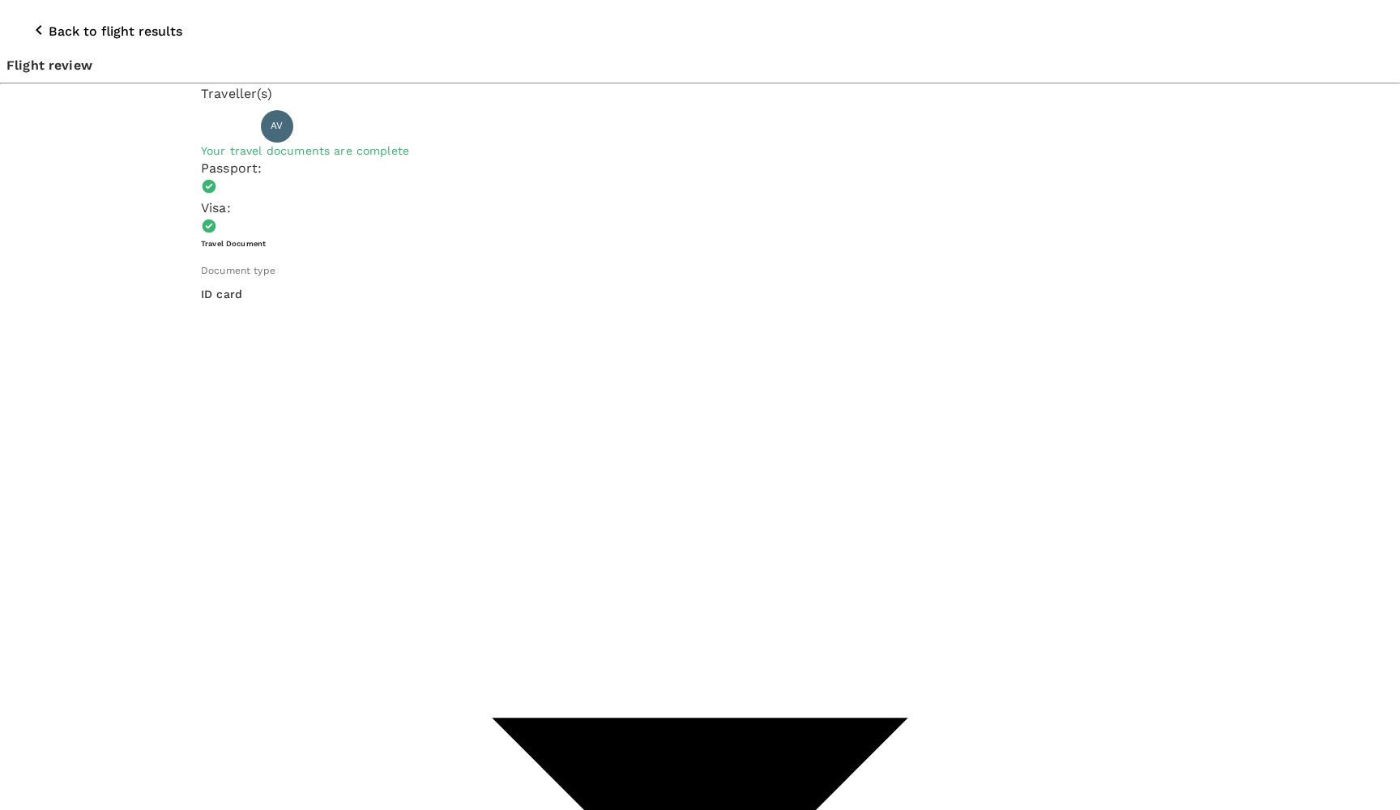
type input "avios"
click at [1050, 154] on li "Vueling Club" at bounding box center [987, 146] width 254 height 16
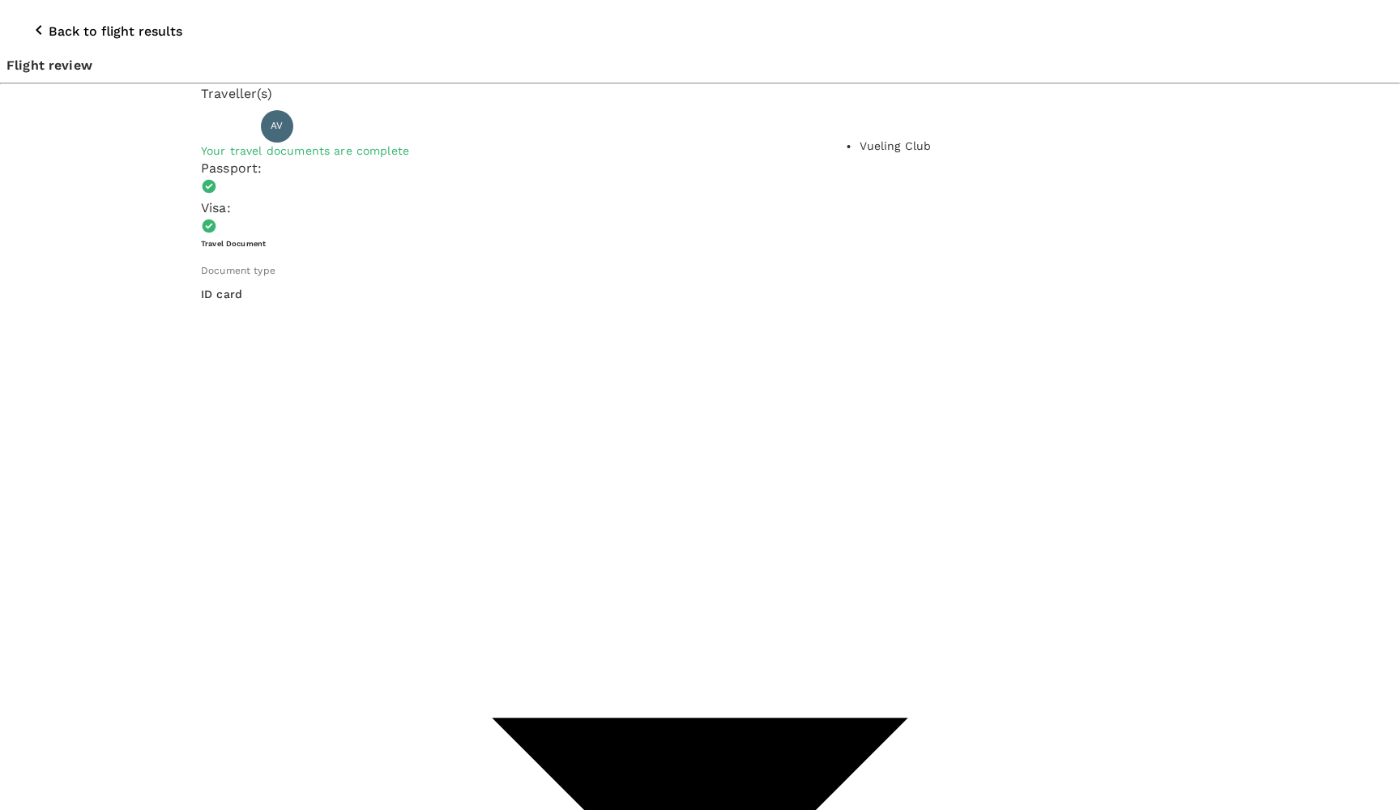
type input "Vueling Club"
click at [1024, 269] on li "Member" at bounding box center [987, 271] width 254 height 29
type input "1"
